Goal: Communication & Community: Share content

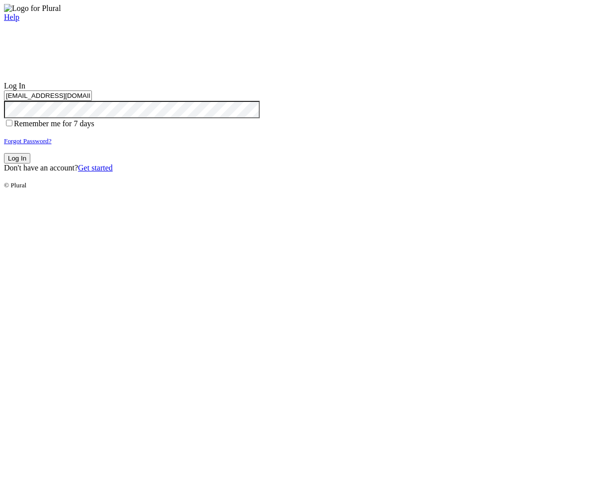
type input "test-1757361057-3@civiceagle.com"
click at [30, 164] on button "Log In" at bounding box center [17, 158] width 26 height 10
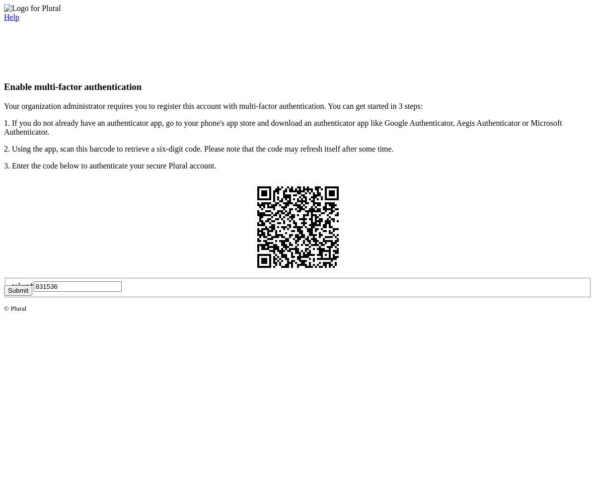
type input "831536"
click at [32, 296] on button "Submit" at bounding box center [18, 290] width 28 height 10
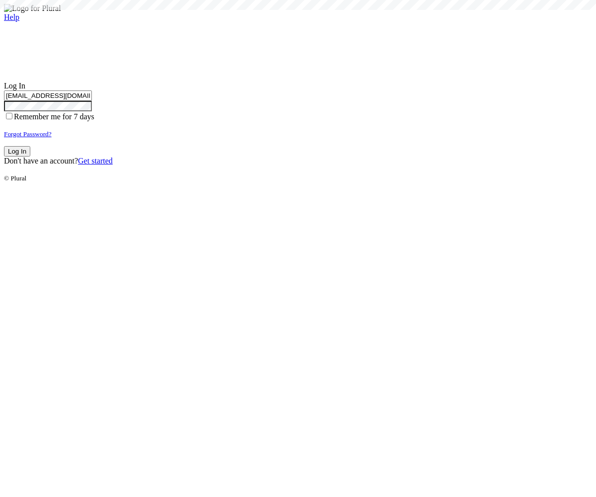
type input "test-1757361057-3@civiceagle.com"
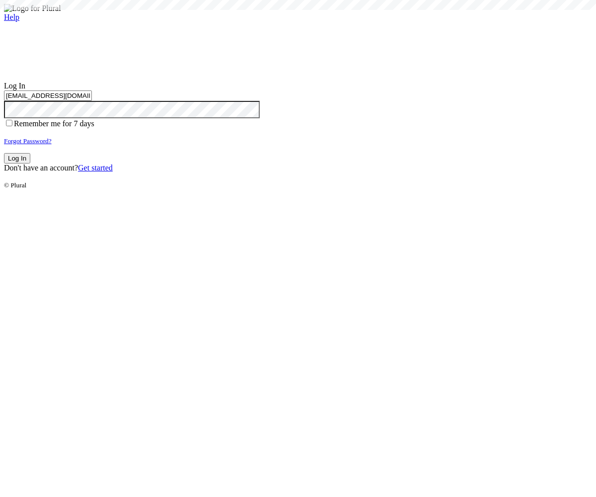
click at [30, 164] on button "Log In" at bounding box center [17, 158] width 26 height 10
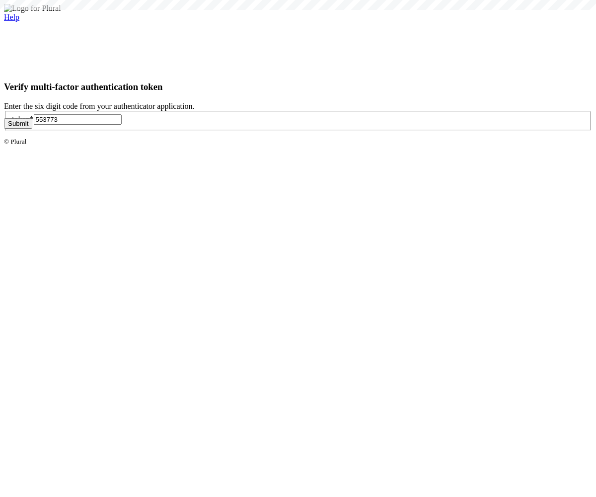
type input "553773"
click at [32, 129] on button "Submit" at bounding box center [18, 123] width 28 height 10
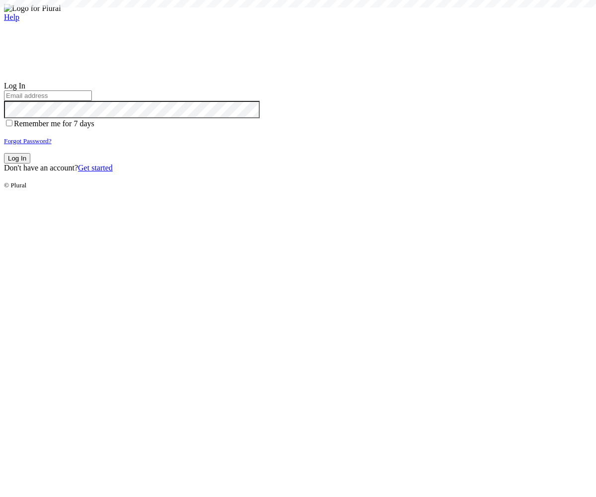
click at [52, 145] on small "Forgot Password?" at bounding box center [28, 140] width 48 height 7
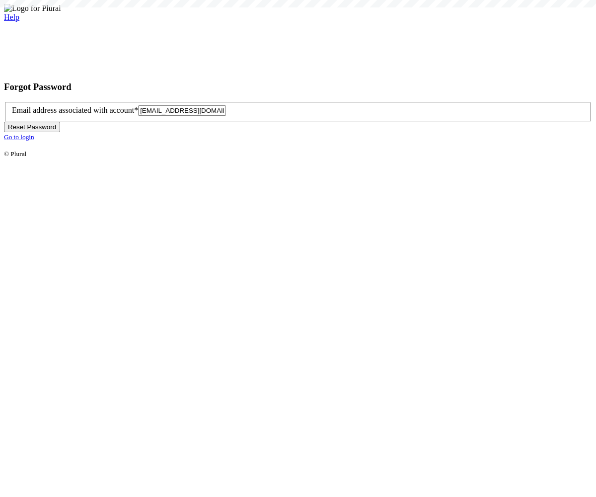
click at [60, 132] on button "Reset Password" at bounding box center [32, 127] width 56 height 10
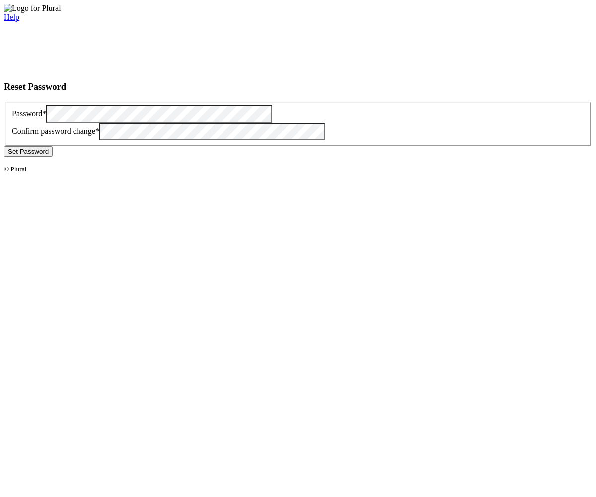
click at [53, 157] on button "Set Password" at bounding box center [28, 151] width 49 height 10
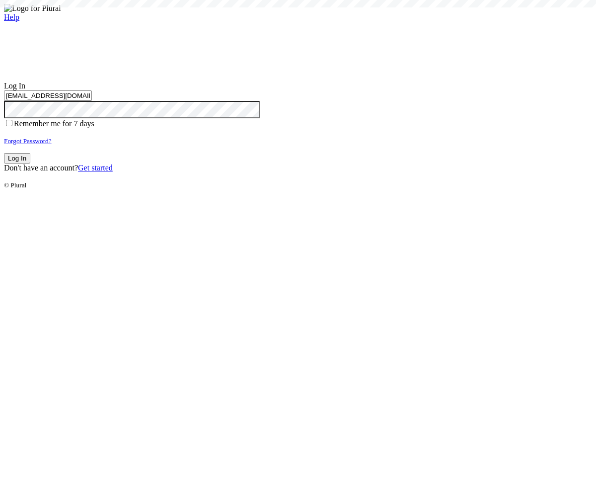
type input "[EMAIL_ADDRESS][DOMAIN_NAME]"
click at [30, 164] on button "Log In" at bounding box center [17, 158] width 26 height 10
type input "[EMAIL_ADDRESS][DOMAIN_NAME]"
click at [30, 164] on button "Log In" at bounding box center [17, 158] width 26 height 10
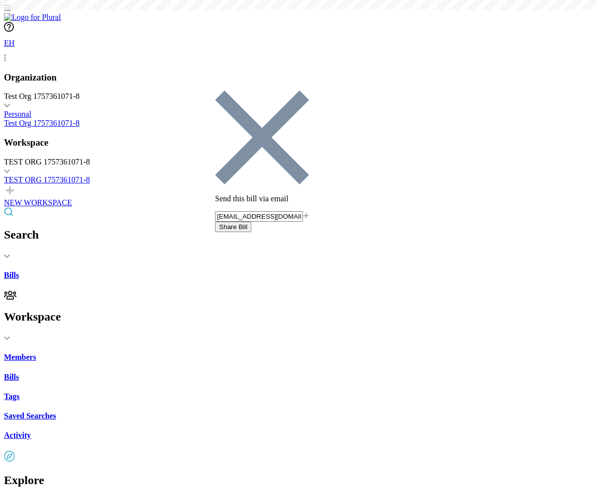
type input "[EMAIL_ADDRESS][DOMAIN_NAME]"
click at [252, 222] on button "Share Bill" at bounding box center [233, 227] width 36 height 10
